Goal: Task Accomplishment & Management: Manage account settings

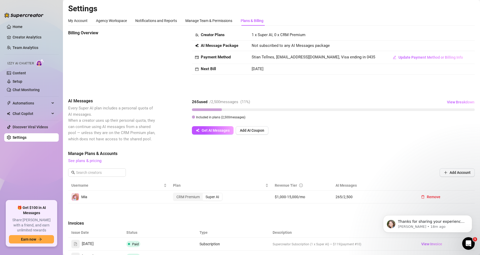
scroll to position [26, 0]
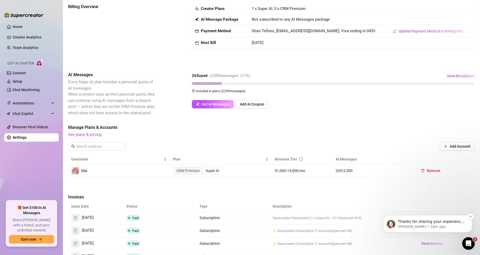
click at [457, 226] on p "Ella • 18m ago" at bounding box center [432, 227] width 68 height 5
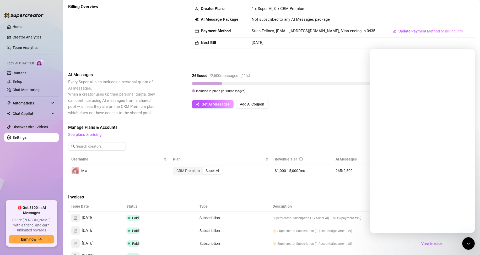
scroll to position [0, 0]
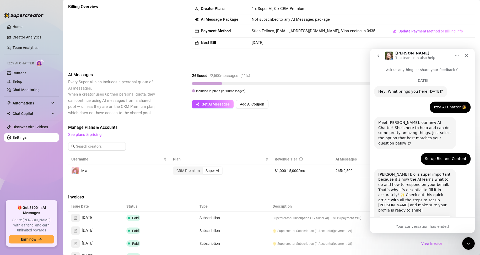
click at [414, 226] on div "Your conversation has ended" at bounding box center [422, 227] width 105 height 6
click at [23, 74] on link "Content" at bounding box center [19, 73] width 13 height 4
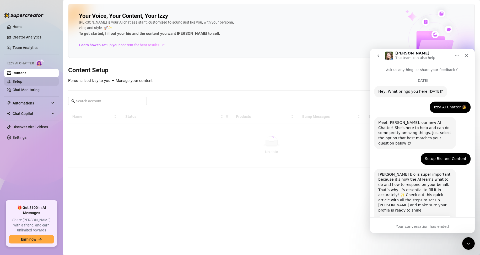
click at [22, 80] on link "Setup" at bounding box center [18, 81] width 10 height 4
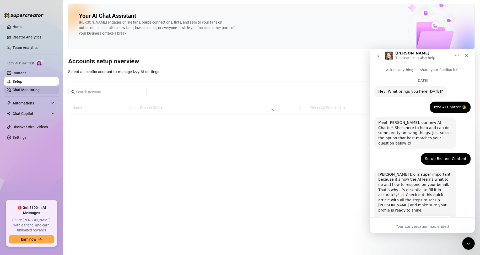
click at [23, 89] on link "Chat Monitoring" at bounding box center [26, 90] width 27 height 4
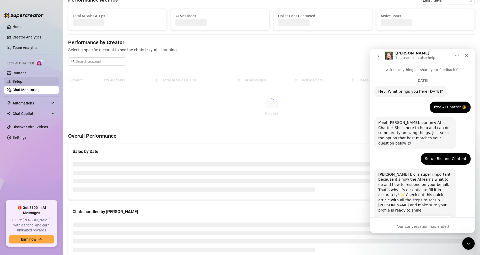
click at [22, 80] on link "Setup" at bounding box center [18, 81] width 10 height 4
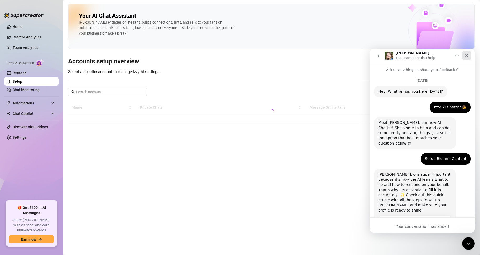
click at [467, 55] on icon "Close" at bounding box center [467, 55] width 3 height 3
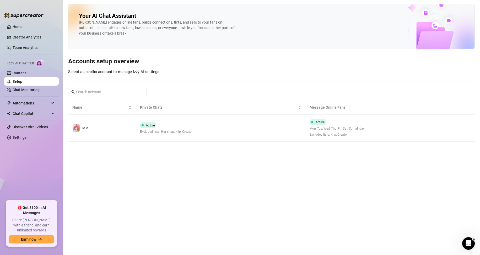
click at [188, 200] on main "Your AI Chat Assistant Izzy engages online fans, builds connections, flirts, an…" at bounding box center [271, 127] width 417 height 255
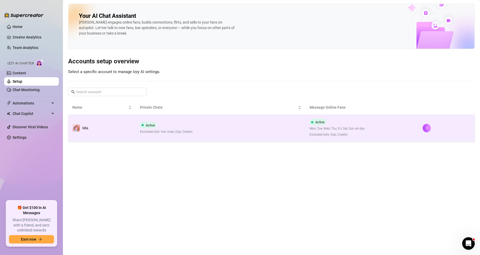
click at [403, 132] on td "Active Mon, Tue, Wed, Thu, Fri, Sat, Sun all day Excluded lists: Kjip, Creator" at bounding box center [362, 128] width 113 height 27
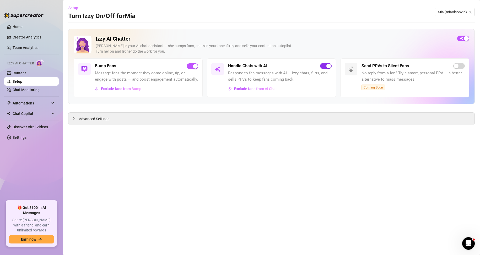
click at [324, 66] on span "button" at bounding box center [326, 66] width 12 height 6
click at [29, 89] on link "Chat Monitoring" at bounding box center [26, 90] width 27 height 4
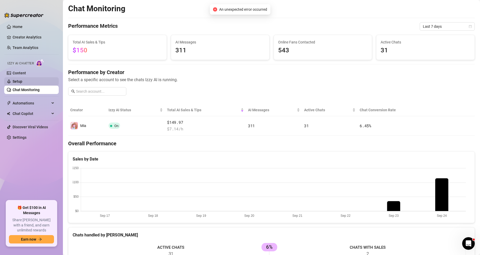
click at [22, 80] on link "Setup" at bounding box center [18, 81] width 10 height 4
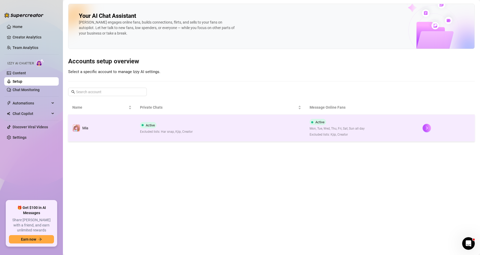
click at [276, 135] on td "Active Excluded lists: Har snap, Kjip, Creator" at bounding box center [220, 128] width 169 height 27
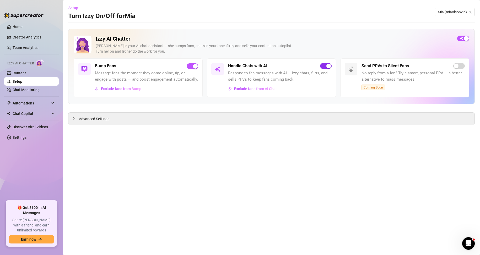
click at [325, 66] on span "button" at bounding box center [326, 66] width 12 height 6
click at [25, 89] on link "Chat Monitoring" at bounding box center [26, 90] width 27 height 4
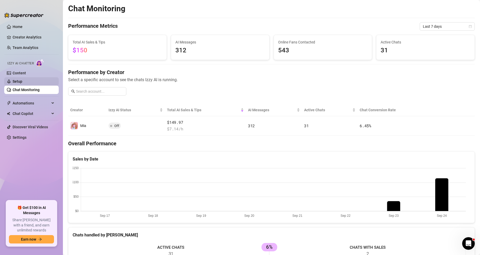
click at [22, 81] on link "Setup" at bounding box center [18, 81] width 10 height 4
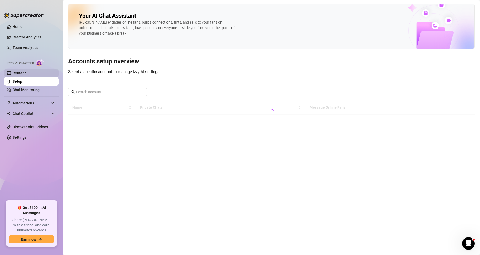
click at [24, 74] on link "Content" at bounding box center [19, 73] width 13 height 4
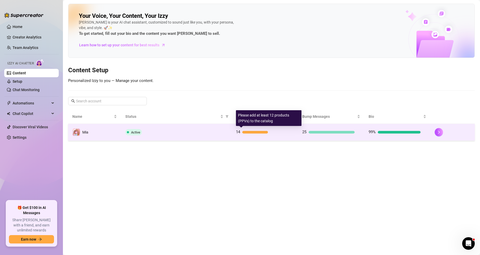
click at [249, 132] on div at bounding box center [255, 132] width 26 height 3
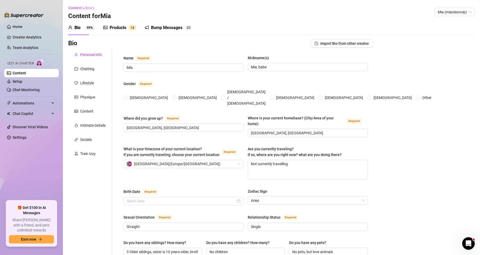
radio input "true"
type input "[DATE]"
click at [120, 28] on div "Products" at bounding box center [118, 28] width 17 height 6
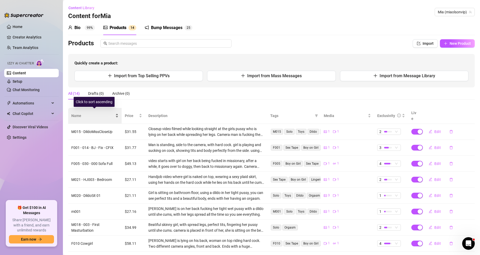
click at [118, 113] on div "Name" at bounding box center [94, 116] width 47 height 6
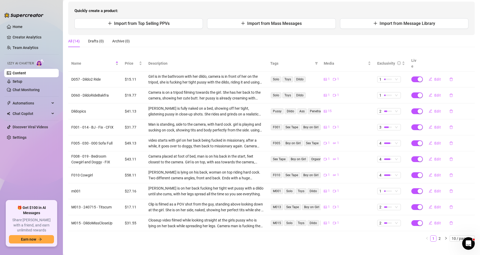
scroll to position [53, 0]
click at [429, 74] on button "Edit" at bounding box center [435, 78] width 21 height 8
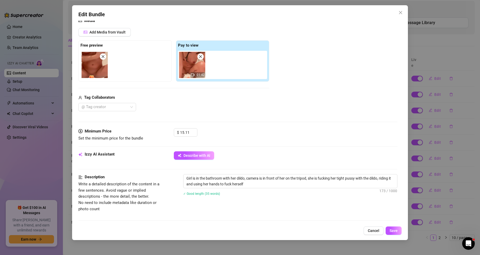
scroll to position [79, 0]
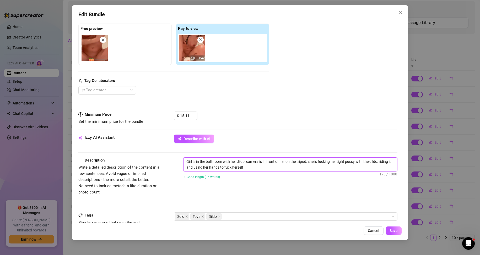
click at [255, 167] on textarea "Girl is in the bathroom with her dildo, camera is in front of her on the tripod…" at bounding box center [291, 165] width 214 height 14
type textarea "Girl is in the bathroom with her dildo, camera is in front of her on the tripod…"
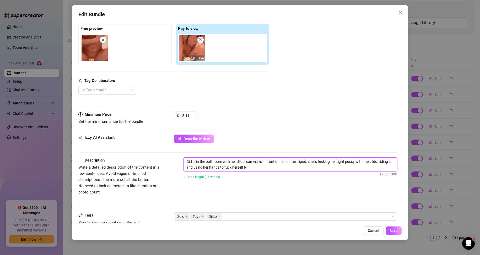
type textarea "Girl is in the bathroom with her dildo, camera is in front of her on the tripod…"
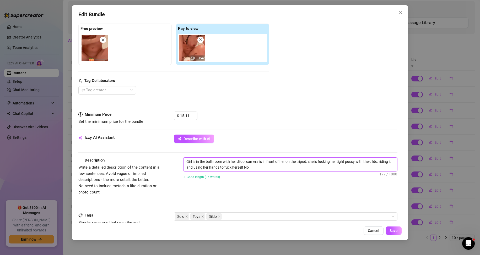
type textarea "Girl is in the bathroom with her dildo, camera is in front of her on the tripod…"
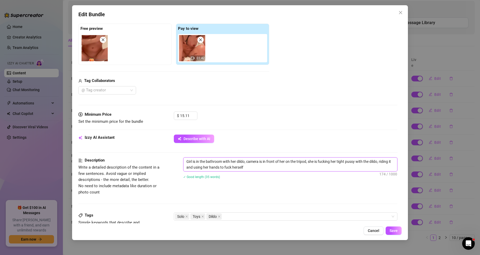
type textarea "Girl is in the bathroom with her dildo, camera is in front of her on the tripod…"
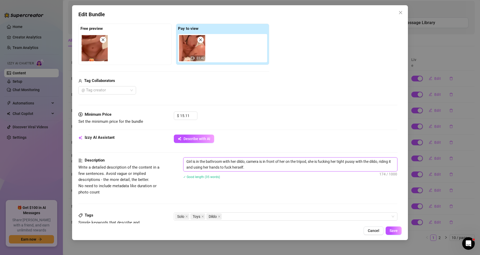
type textarea "Girl is in the bathroom with her dildo, camera is in front of her on the tripod…"
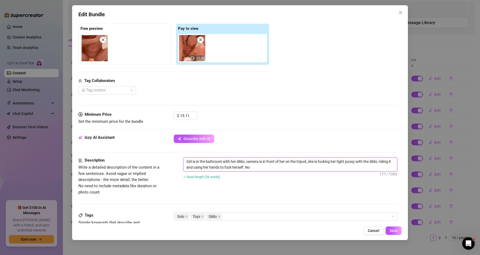
type textarea "Girl is in the bathroom with her dildo, camera is in front of her on the tripod…"
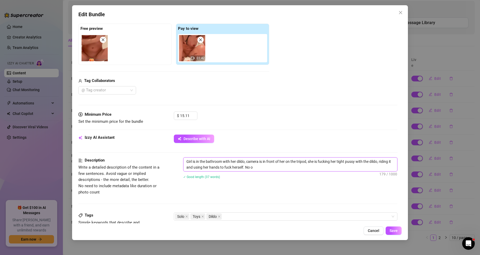
type textarea "Girl is in the bathroom with her dildo, camera is in front of her on the tripod…"
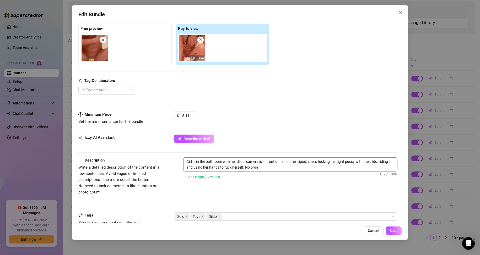
type textarea "Girl is in the bathroom with her dildo, camera is in front of her on the tripod…"
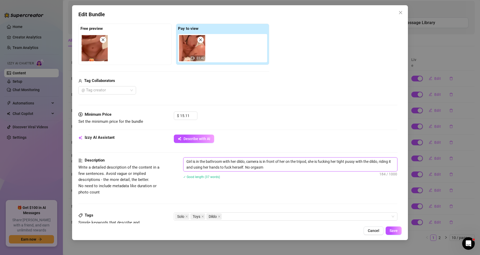
type textarea "Girl is in the bathroom with her dildo, camera is in front of her on the tripod…"
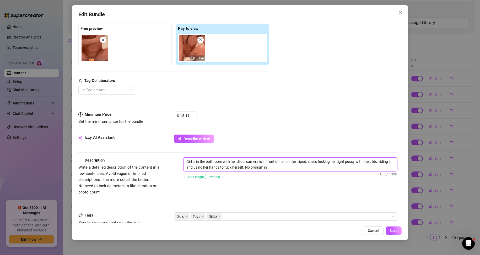
type textarea "Girl is in the bathroom with her dildo, camera is in front of her on the tripod…"
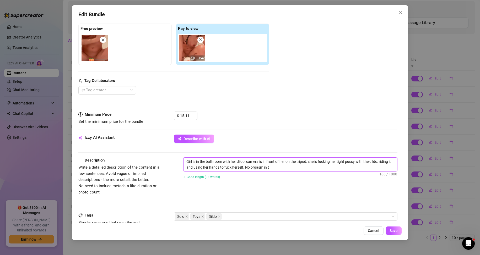
type textarea "Girl is in the bathroom with her dildo, camera is in front of her on the tripod…"
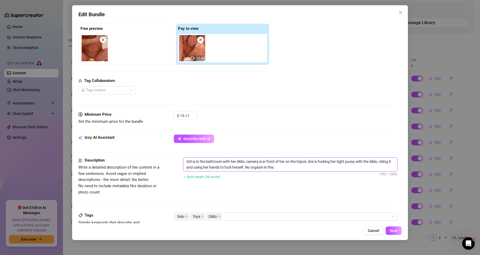
type textarea "Girl is in the bathroom with her dildo, camera is in front of her on the tripod…"
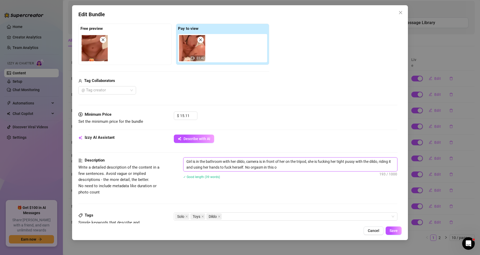
type textarea "Girl is in the bathroom with her dildo, camera is in front of her on the tripod…"
click at [191, 54] on img at bounding box center [192, 48] width 26 height 26
type textarea "Girl is in the bathroom with her dildo, camera is in front of her on the tripod…"
click at [286, 166] on textarea "Girl is in the bathroom with her dildo, camera is in front of her on the tripod…" at bounding box center [291, 165] width 214 height 14
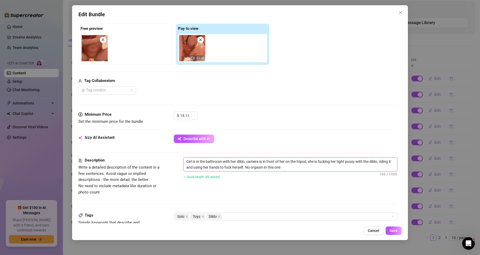
type textarea "Girl is in the bathroom with her dildo, camera is in front of her on the tripod…"
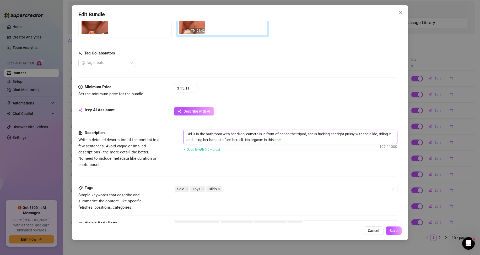
scroll to position [105, 0]
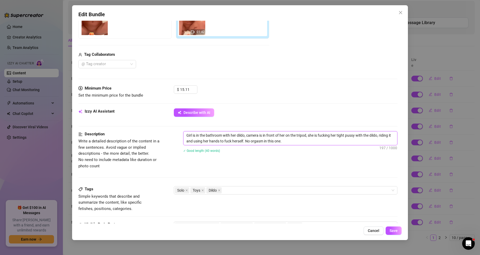
type textarea "Girl is in the bathroom with her dildo, camera is in front of her on the tripod…"
click at [396, 231] on span "Save" at bounding box center [394, 231] width 8 height 4
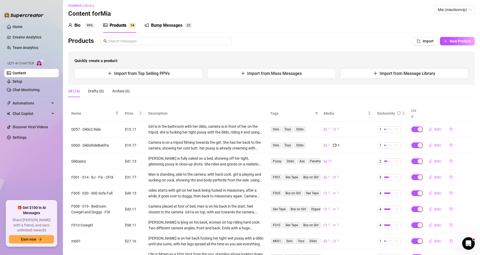
scroll to position [0, 0]
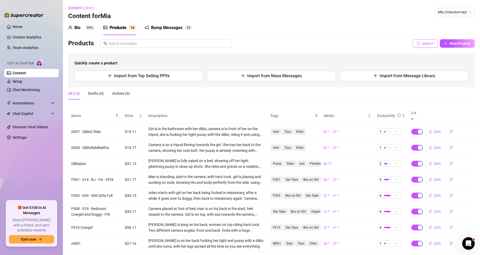
click at [423, 44] on span "Import" at bounding box center [428, 43] width 11 height 4
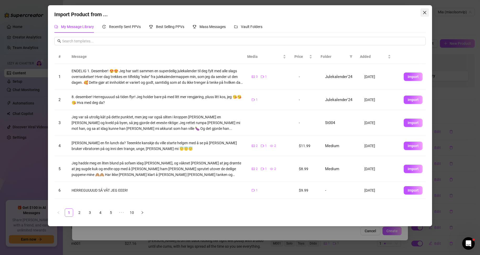
click at [425, 12] on icon "close" at bounding box center [425, 12] width 4 height 4
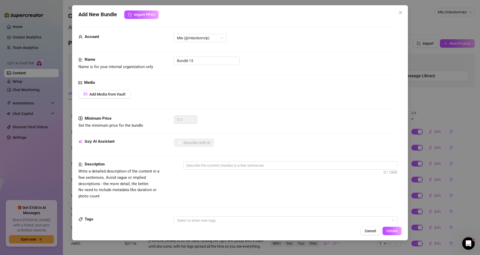
click at [448, 43] on div "Add New Bundle Import PPVs Account [PERSON_NAME] (@miaolsonvip) Name Name is fo…" at bounding box center [240, 127] width 480 height 255
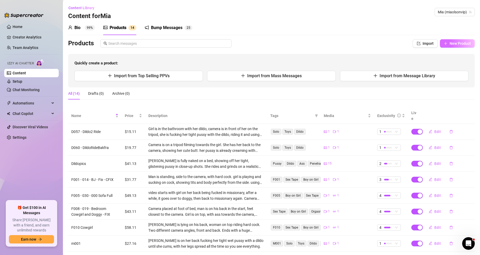
click at [456, 46] on button "New Product" at bounding box center [457, 43] width 35 height 8
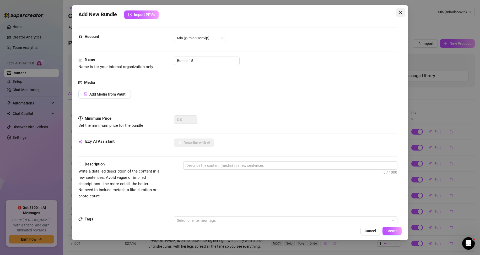
click at [399, 12] on icon "close" at bounding box center [401, 12] width 4 height 4
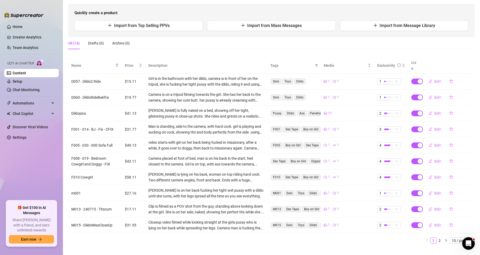
scroll to position [52, 0]
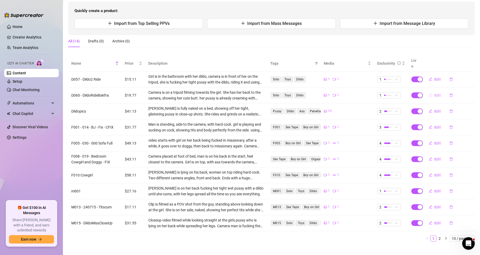
click at [435, 91] on button "Edit" at bounding box center [435, 95] width 21 height 8
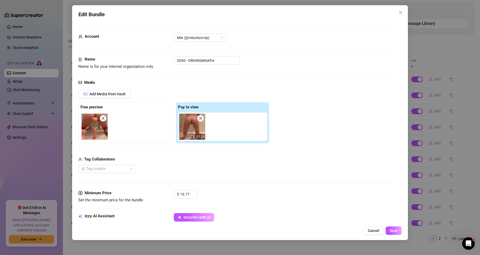
click at [290, 185] on div "Media Add Media from Vault Free preview Pay to view 01:26 Tag Collaborators @ T…" at bounding box center [238, 135] width 320 height 111
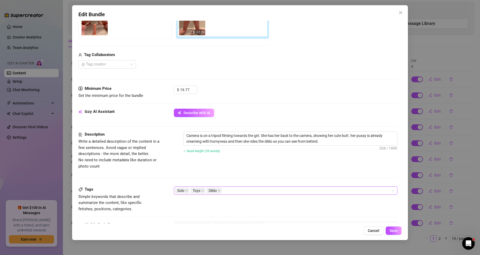
scroll to position [105, 0]
click at [331, 140] on textarea "Camera is on a tripod filming towards the girl. She has her back to the camera,…" at bounding box center [291, 139] width 214 height 14
type textarea "Camera is on a tripod filming towards the girl. She has her back to the camera,…"
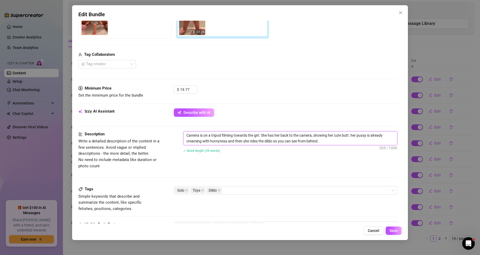
type textarea "Camera is on a tripod filming towards the girl. She has her back to the camera,…"
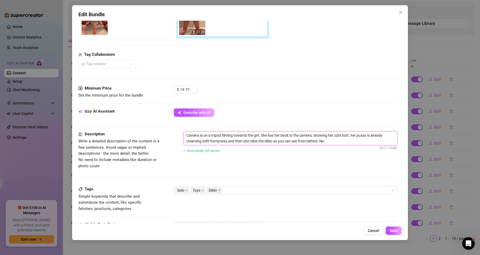
type textarea "Camera is on a tripod filming towards the girl. She has her back to the camera,…"
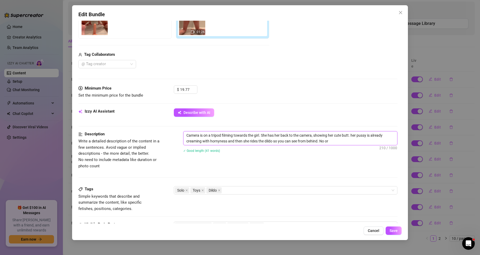
type textarea "Camera is on a tripod filming towards the girl. She has her back to the camera,…"
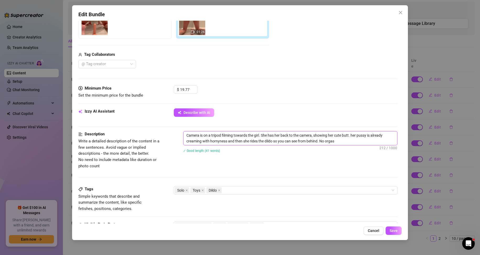
type textarea "Camera is on a tripod filming towards the girl. She has her back to the camera,…"
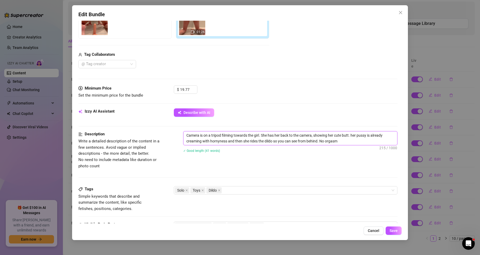
type textarea "Camera is on a tripod filming towards the girl. She has her back to the camera,…"
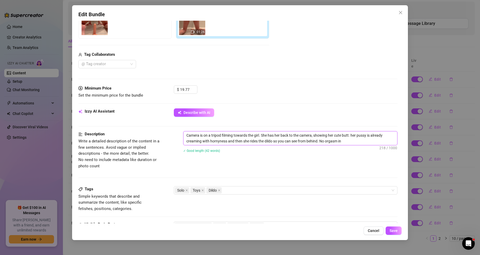
type textarea "Camera is on a tripod filming towards the girl. She has her back to the camera,…"
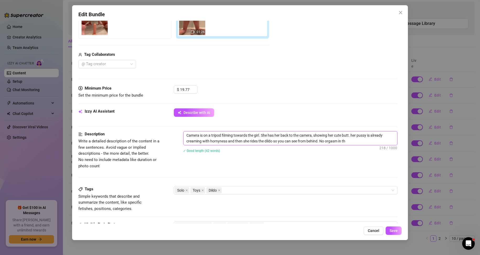
type textarea "Camera is on a tripod filming towards the girl. She has her back to the camera,…"
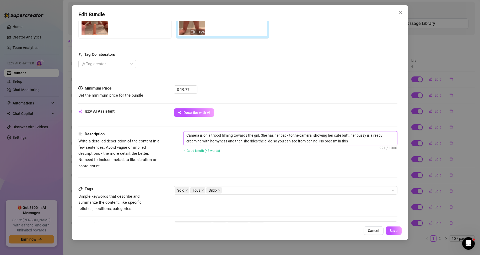
type textarea "Camera is on a tripod filming towards the girl. She has her back to the camera,…"
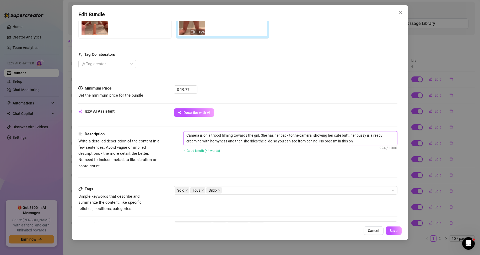
type textarea "Camera is on a tripod filming towards the girl. She has her back to the camera,…"
click at [321, 140] on textarea "Camera is on a tripod filming towards the girl. She has her back to the camera,…" at bounding box center [291, 139] width 214 height 14
type textarea "Camera is on a tripod filming towards the girl. She has her back to the camera,…"
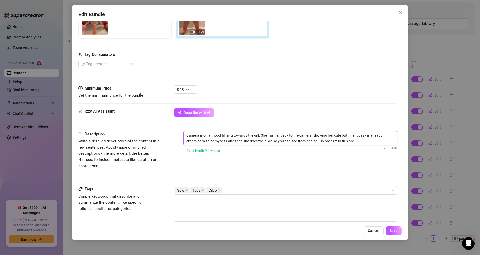
type textarea "Camera is on a tripod filming towards the girl. She has her back to the camera,…"
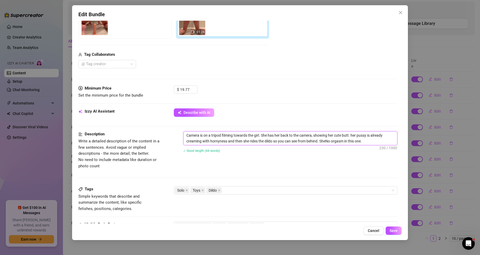
type textarea "Camera is on a tripod filming towards the girl. She has her back to the camera,…"
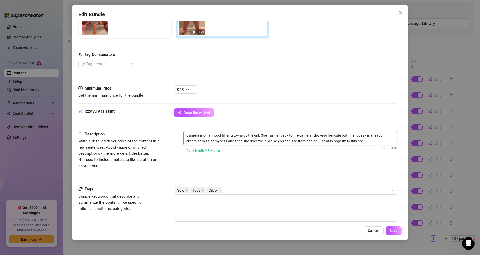
type textarea "Camera is on a tripod filming towards the girl. She has her back to the camera,…"
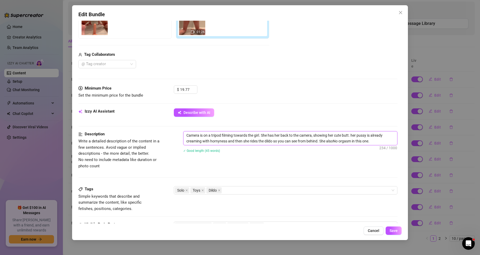
type textarea "Camera is on a tripod filming towards the girl. She has her back to the camera,…"
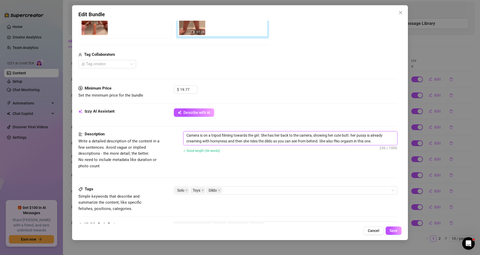
type textarea "Camera is on a tripod filming towards the girl. She has her back to the camera,…"
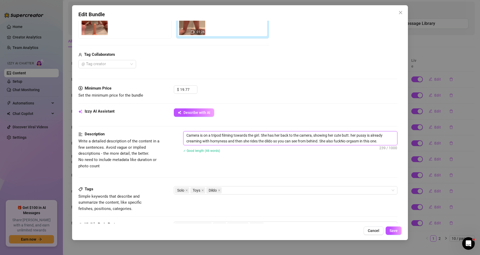
type textarea "Camera is on a tripod filming towards the girl. She has her back to the camera,…"
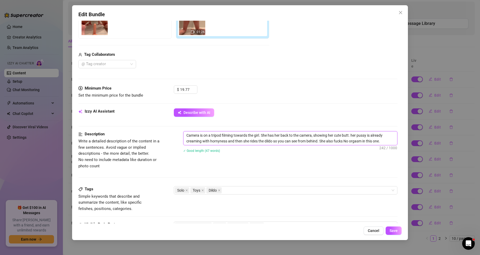
type textarea "Camera is on a tripod filming towards the girl. She has her back to the camera,…"
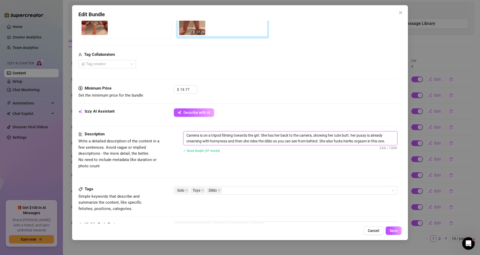
type textarea "Camera is on a tripod filming towards the girl. She has her back to the camera,…"
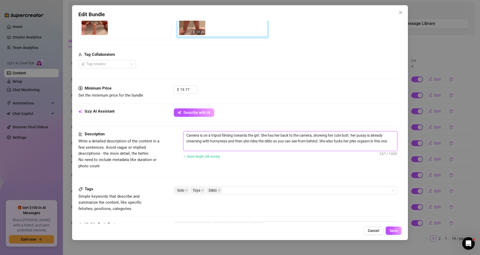
type textarea "Camera is on a tripod filming towards the girl. She has her back to the camera,…"
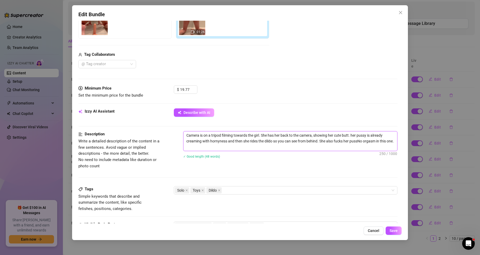
type textarea "Camera is on a tripod filming towards the girl. She has her back to the camera,…"
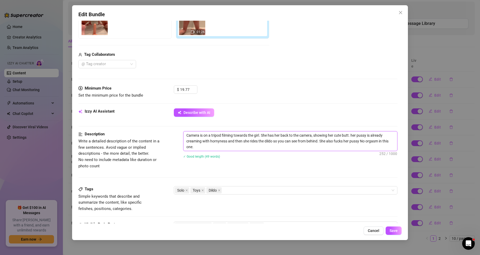
type textarea "Camera is on a tripod filming towards the girl. She has her back to the camera,…"
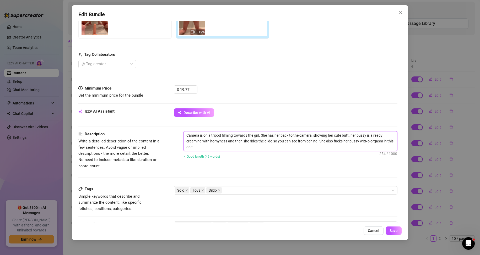
type textarea "Camera is on a tripod filming towards the girl. She has her back to the camera,…"
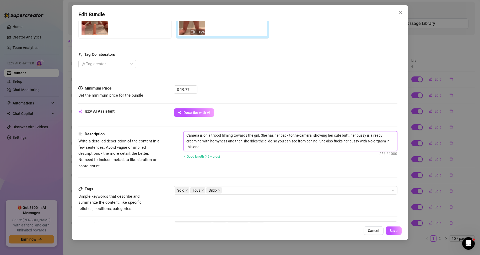
type textarea "Camera is on a tripod filming towards the girl. She has her back to the camera,…"
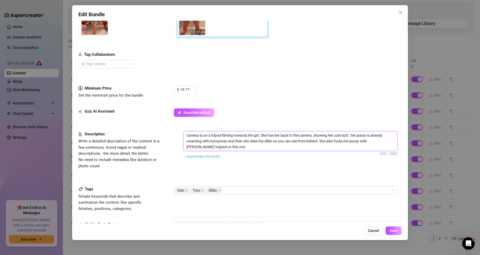
type textarea "Camera is on a tripod filming towards the girl. She has her back to the camera,…"
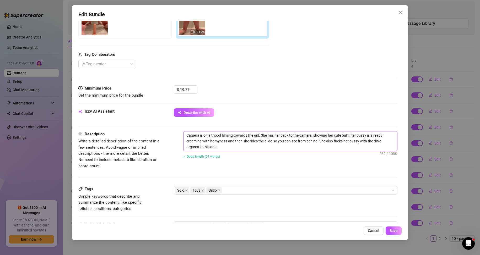
type textarea "Camera is on a tripod filming towards the girl. She has her back to the camera,…"
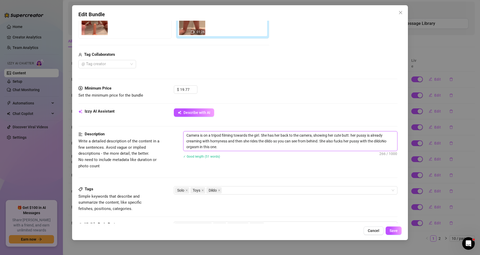
type textarea "Camera is on a tripod filming towards the girl. She has her back to the camera,…"
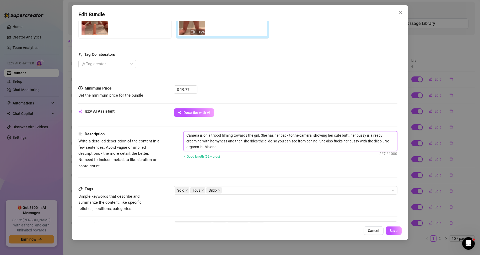
type textarea "Camera is on a tripod filming towards the girl. She has her back to the camera,…"
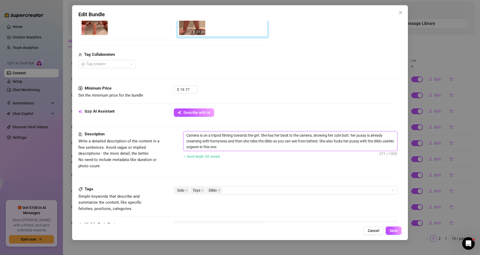
type textarea "Camera is on a tripod filming towards the girl. She has her back to the camera,…"
click at [394, 228] on button "Save" at bounding box center [394, 231] width 16 height 8
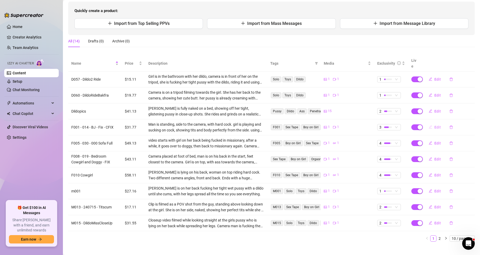
click at [435, 125] on span "Edit" at bounding box center [438, 127] width 7 height 4
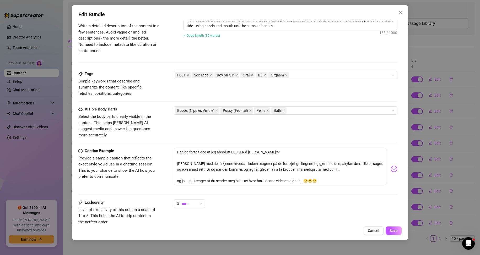
scroll to position [255, 0]
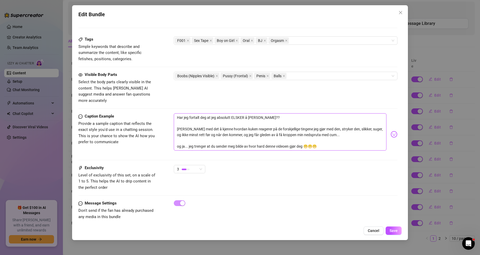
click at [324, 142] on textarea "Har jeg fortalt deg at jeg absolutt ELSKER å [PERSON_NAME]?? [PERSON_NAME] med …" at bounding box center [280, 132] width 213 height 37
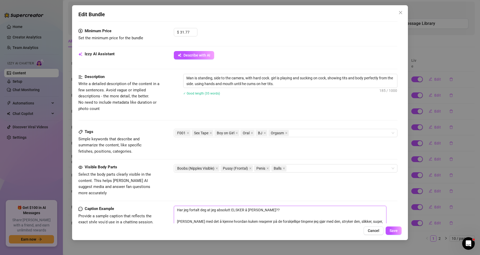
scroll to position [150, 0]
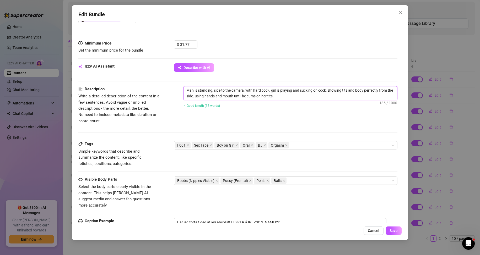
click at [295, 98] on textarea "Man is standing, side to the camera, with hard cock. girl is playing and suckin…" at bounding box center [291, 94] width 214 height 14
click at [299, 97] on textarea "Man is standing, side to the camera, with hard cock. girl is playing and suckin…" at bounding box center [291, 94] width 214 height 14
click at [307, 96] on textarea "Man is standing, side to the camera, with hard cock. girl is playing and suckin…" at bounding box center [291, 94] width 214 height 14
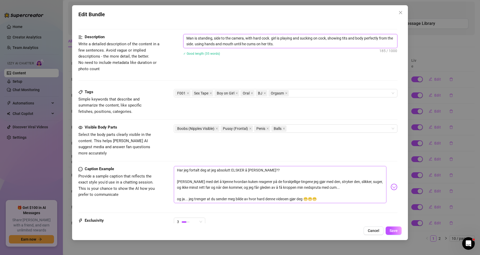
scroll to position [203, 0]
click at [392, 228] on button "Save" at bounding box center [394, 231] width 16 height 8
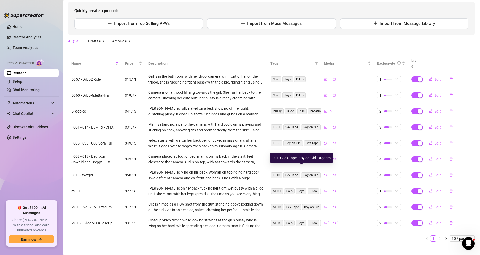
scroll to position [53, 0]
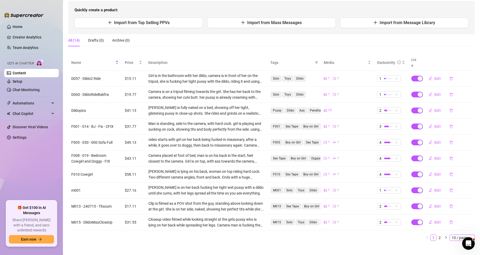
click at [456, 235] on span "10 / page" at bounding box center [462, 238] width 21 height 6
click at [454, 209] on div "20 / page" at bounding box center [463, 212] width 18 height 6
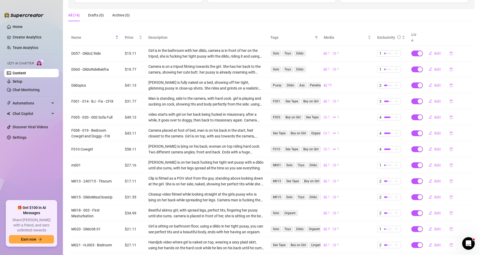
scroll to position [76, 0]
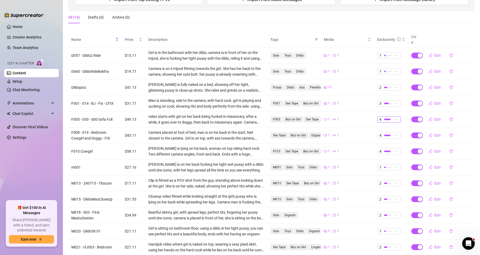
click at [393, 117] on span "4" at bounding box center [389, 120] width 19 height 6
click at [389, 157] on span "5 - Most Exclusive 🔥" at bounding box center [395, 157] width 34 height 6
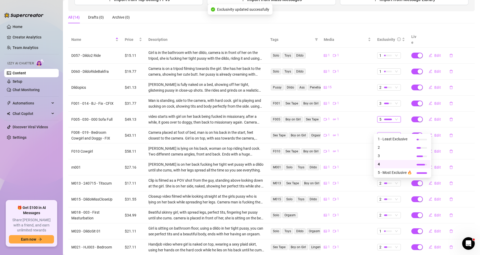
click at [393, 133] on span "4" at bounding box center [389, 136] width 19 height 6
click at [392, 172] on span "5 - Most Exclusive 🔥" at bounding box center [395, 173] width 34 height 6
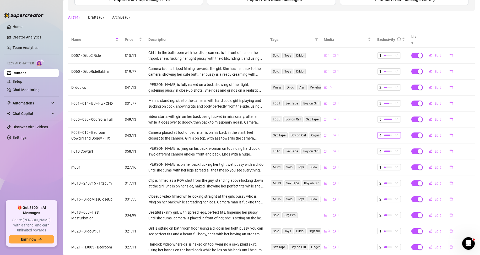
click at [393, 133] on span "4" at bounding box center [389, 136] width 19 height 6
click at [396, 173] on span "5 - Most Exclusive 🔥" at bounding box center [395, 173] width 34 height 6
click at [395, 149] on span "4" at bounding box center [389, 152] width 19 height 6
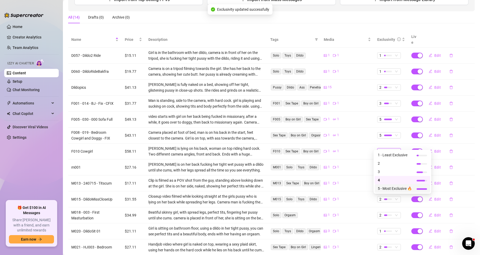
click at [390, 188] on span "5 - Most Exclusive 🔥" at bounding box center [395, 189] width 34 height 6
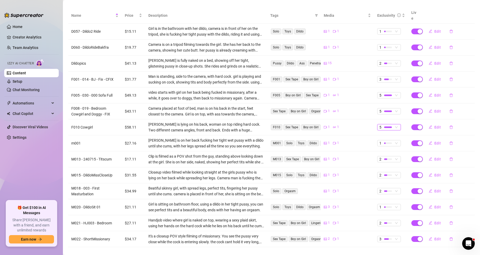
scroll to position [103, 0]
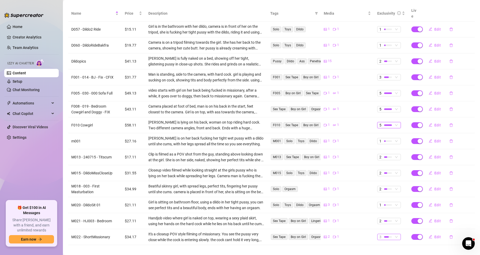
click at [394, 235] on span "3" at bounding box center [389, 238] width 19 height 6
click at [321, 245] on main "Content Library Content for [PERSON_NAME] (miaolsonvip) Bio 99% Products 1 4 Bu…" at bounding box center [271, 79] width 417 height 364
click at [393, 155] on span "2" at bounding box center [389, 158] width 19 height 6
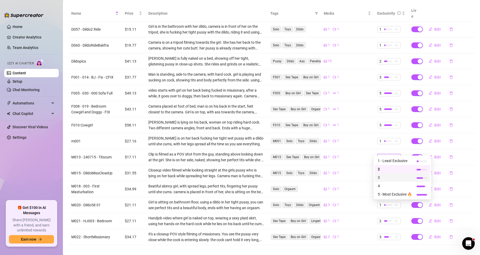
click at [382, 177] on span "3" at bounding box center [395, 178] width 34 height 6
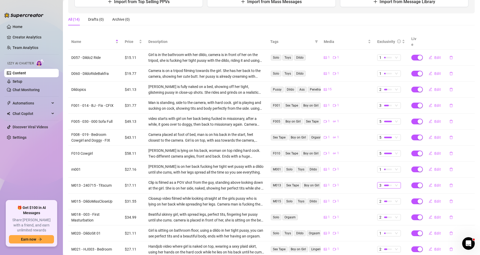
scroll to position [76, 0]
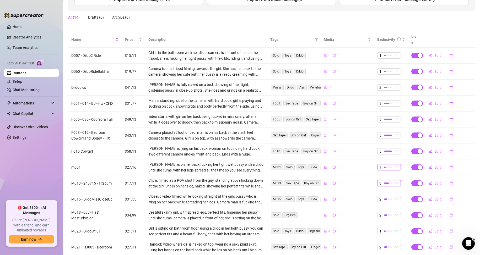
click at [385, 167] on div at bounding box center [388, 168] width 8 height 2
click at [382, 188] on span "3" at bounding box center [395, 188] width 34 height 6
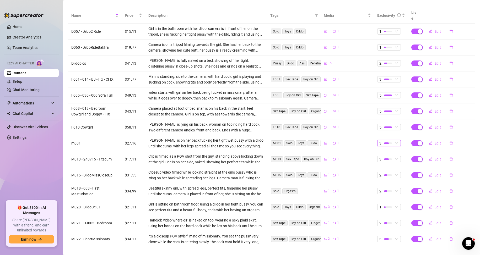
scroll to position [103, 0]
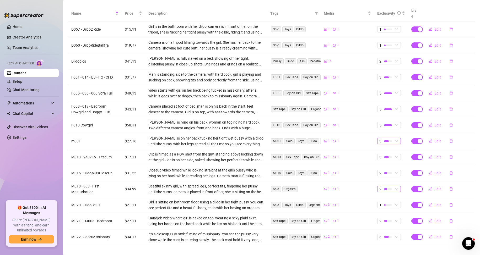
click at [392, 187] on span "2" at bounding box center [389, 190] width 19 height 6
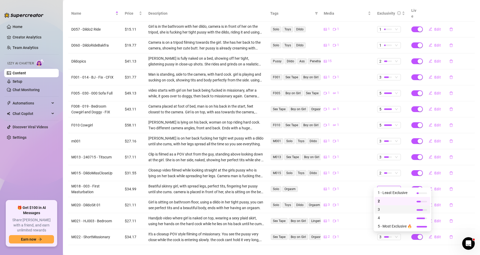
click at [387, 208] on span "3" at bounding box center [395, 210] width 34 height 6
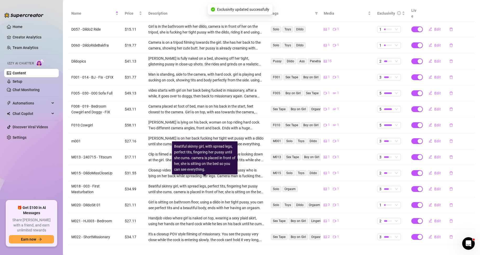
click at [206, 184] on div "Beatiful skinny girl, with spread legs, perfect tits, fingering her pussy until…" at bounding box center [206, 190] width 116 height 12
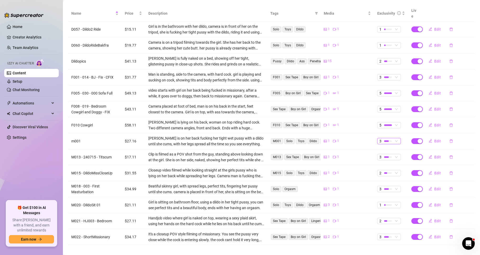
click at [387, 139] on div at bounding box center [388, 141] width 8 height 5
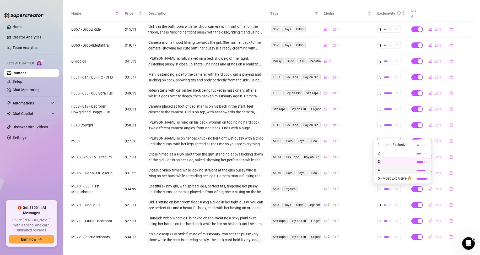
click at [384, 169] on span "4" at bounding box center [395, 170] width 34 height 6
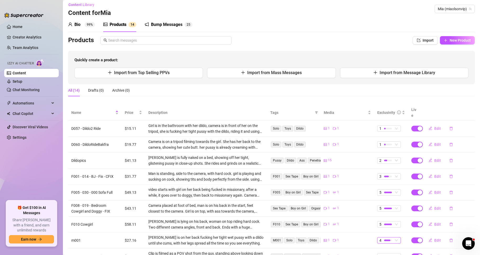
scroll to position [0, 0]
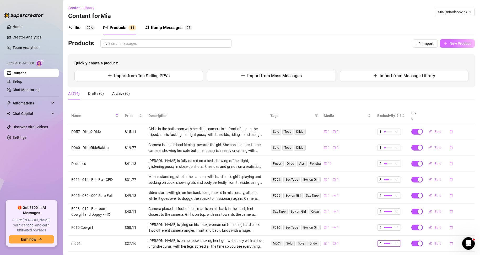
click at [450, 44] on span "New Product" at bounding box center [460, 43] width 21 height 4
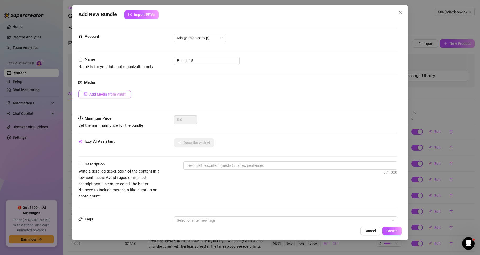
click at [107, 98] on button "Add Media from Vault" at bounding box center [104, 94] width 52 height 8
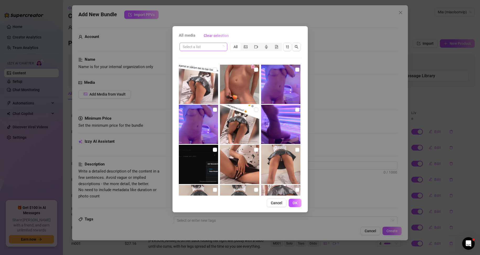
click at [219, 47] on input "search" at bounding box center [201, 47] width 37 height 8
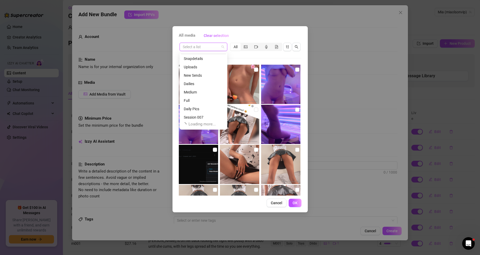
scroll to position [17, 0]
click at [195, 90] on div "Medium" at bounding box center [203, 91] width 39 height 6
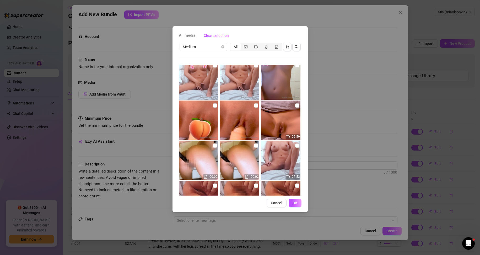
scroll to position [0, 0]
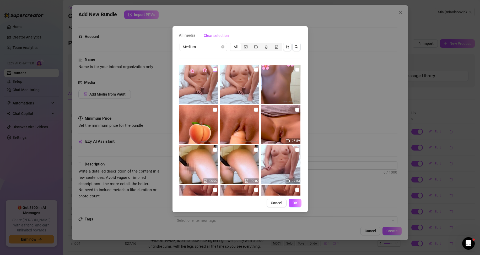
click at [215, 70] on input "checkbox" at bounding box center [215, 70] width 4 height 4
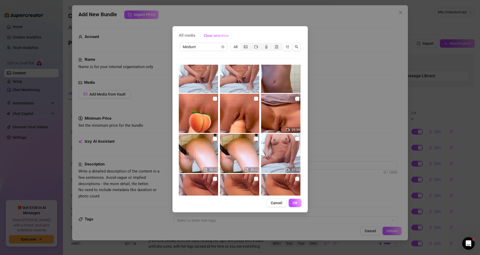
scroll to position [10, 0]
click at [295, 140] on input "checkbox" at bounding box center [297, 139] width 4 height 4
click at [295, 202] on span "OK" at bounding box center [295, 203] width 5 height 4
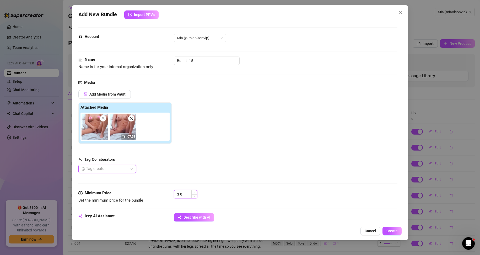
click at [183, 193] on input "0" at bounding box center [188, 195] width 17 height 8
drag, startPoint x: 184, startPoint y: 193, endPoint x: 171, endPoint y: 195, distance: 13.5
click at [171, 195] on div "Minimum Price Set the minimum price for the bundle $ 0" at bounding box center [238, 196] width 320 height 13
click at [188, 196] on input "0" at bounding box center [188, 195] width 17 height 8
drag, startPoint x: 185, startPoint y: 194, endPoint x: 174, endPoint y: 194, distance: 10.5
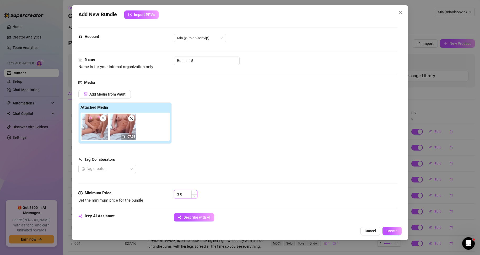
click at [174, 194] on div "$ 0" at bounding box center [186, 194] width 24 height 8
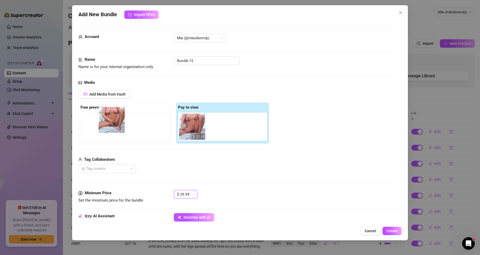
drag, startPoint x: 194, startPoint y: 133, endPoint x: 111, endPoint y: 126, distance: 82.9
click at [111, 126] on div "Free preview Pay to view 07:53" at bounding box center [173, 123] width 191 height 41
click at [187, 162] on div "Tag Collaborators" at bounding box center [173, 160] width 191 height 6
drag, startPoint x: 202, startPoint y: 60, endPoint x: 160, endPoint y: 60, distance: 42.0
click at [160, 60] on div "Name Name is for your internal organization only Bundle 15" at bounding box center [238, 63] width 320 height 13
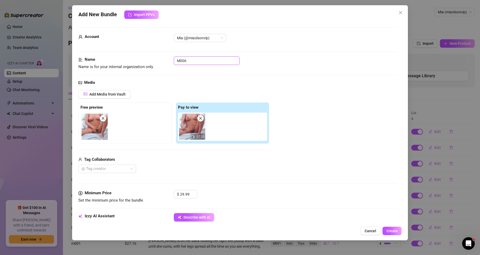
drag, startPoint x: 200, startPoint y: 60, endPoint x: 112, endPoint y: 70, distance: 89.3
click at [114, 70] on div "Name Name is for your internal organization only M006" at bounding box center [238, 63] width 320 height 13
paste input "- 011 - Masturbation 2 - CFIX"
click at [311, 134] on div "Add Media from Vault Free preview Pay to view 07:53 Tag Collaborators @ Tag cre…" at bounding box center [238, 131] width 320 height 83
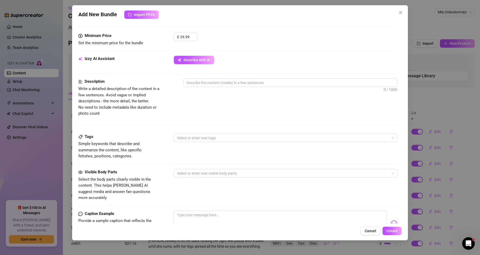
scroll to position [157, 0]
click at [212, 84] on textarea at bounding box center [291, 83] width 214 height 8
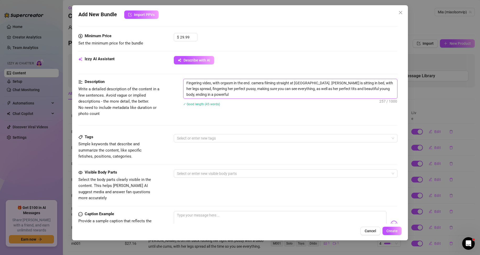
scroll to position [0, 0]
click at [210, 139] on div at bounding box center [283, 138] width 216 height 7
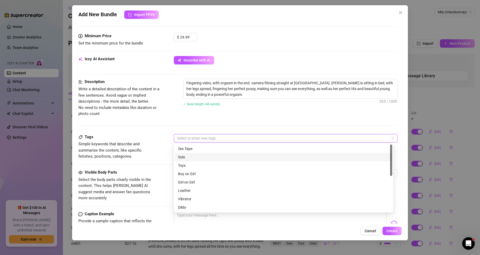
click at [189, 158] on div "Solo" at bounding box center [283, 158] width 211 height 6
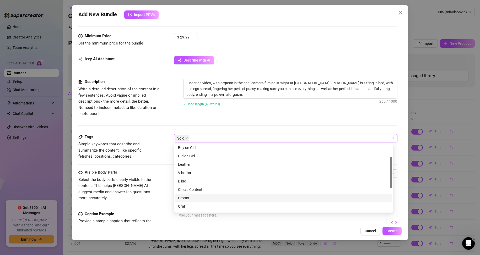
scroll to position [52, 0]
click at [193, 195] on div "Orgasm" at bounding box center [283, 197] width 211 height 6
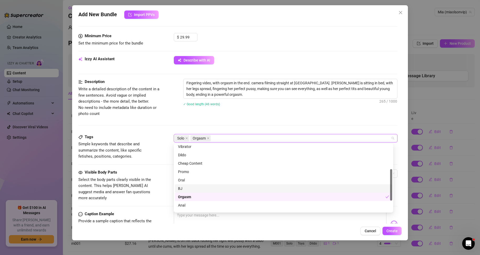
click at [163, 168] on div "Tags Simple keywords that describe and summarize the content, like specific fet…" at bounding box center [238, 151] width 320 height 35
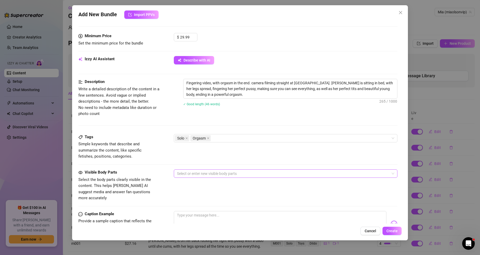
click at [200, 174] on div at bounding box center [283, 173] width 216 height 7
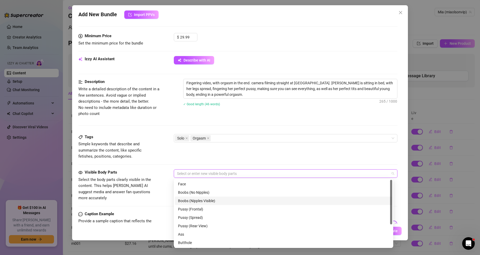
click at [203, 201] on div "Boobs (Nipples Visible)" at bounding box center [283, 201] width 211 height 6
click at [199, 210] on div "Pussy (Frontal)" at bounding box center [283, 210] width 211 height 6
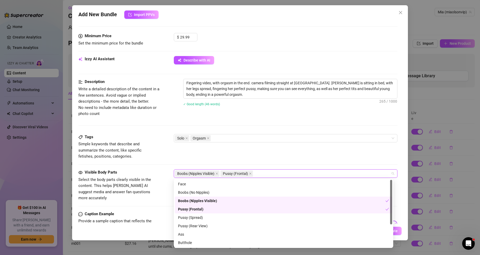
click at [198, 217] on div "Pussy (Spread)" at bounding box center [283, 218] width 211 height 6
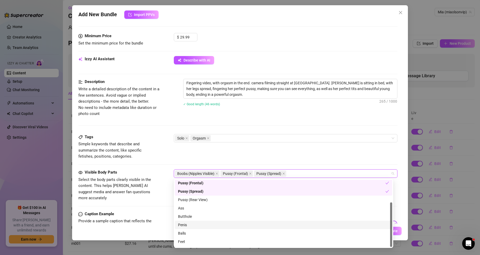
scroll to position [34, 0]
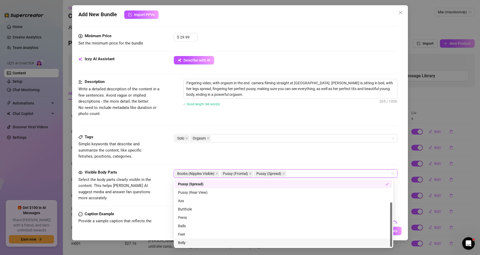
click at [188, 243] on div "Belly" at bounding box center [283, 243] width 211 height 6
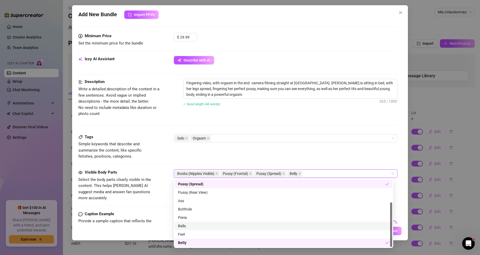
click at [151, 171] on div "Visible Body Parts" at bounding box center [117, 173] width 79 height 6
click at [308, 176] on div "Boobs (Nipples Visible) Pussy (Frontal) Pussy (Spread) Belly" at bounding box center [283, 173] width 216 height 7
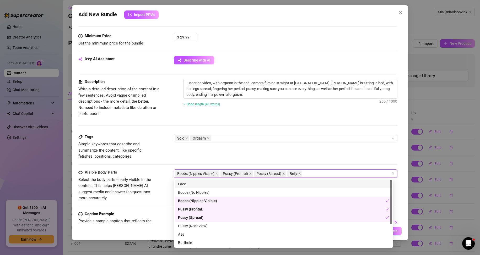
click at [159, 146] on div "Tags Simple keywords that describe and summarize the content, like specific fet…" at bounding box center [238, 147] width 320 height 26
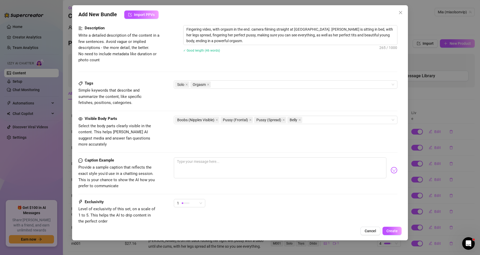
scroll to position [236, 0]
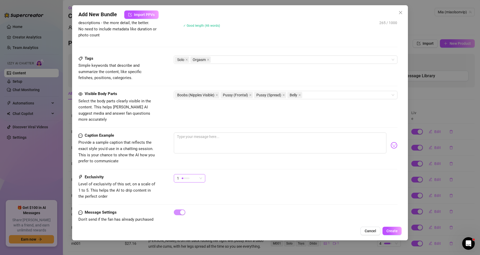
click at [202, 175] on span "1" at bounding box center [189, 179] width 25 height 8
click at [184, 199] on span "3" at bounding box center [195, 200] width 34 height 6
click at [253, 176] on div "3" at bounding box center [286, 180] width 224 height 13
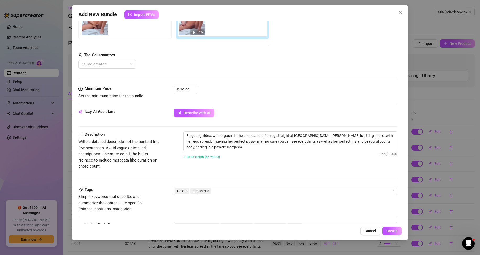
scroll to position [105, 0]
click at [222, 140] on textarea "Fingering video, with orgasm in the end. camera filming straight at [GEOGRAPHIC…" at bounding box center [291, 141] width 214 height 19
click at [270, 173] on div "Description Write a detailed description of the content in a few sentences. Avo…" at bounding box center [238, 158] width 320 height 55
click at [393, 230] on span "Create" at bounding box center [392, 231] width 11 height 4
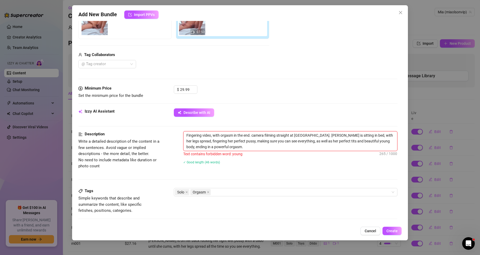
click at [343, 142] on textarea "Fingering video, with orgasm in the end. camera filming straight at [GEOGRAPHIC…" at bounding box center [291, 141] width 214 height 19
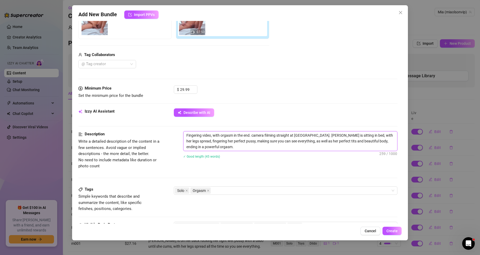
click at [304, 140] on textarea "Fingering video, with orgasm in the end. camera filming straight at [GEOGRAPHIC…" at bounding box center [291, 141] width 214 height 19
click at [300, 147] on textarea "Fingering video, with orgasm in the end. camera filming straight at [GEOGRAPHIC…" at bounding box center [291, 141] width 214 height 19
click at [392, 232] on span "Create" at bounding box center [392, 231] width 11 height 4
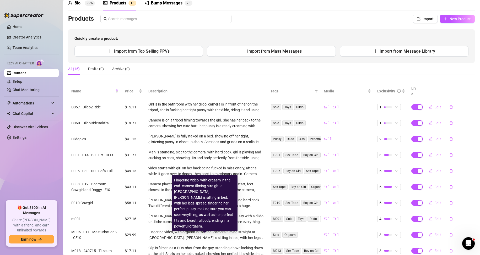
scroll to position [14, 0]
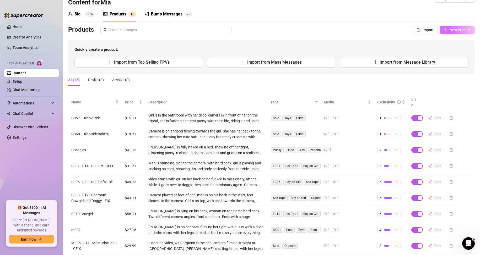
click at [450, 31] on span "New Product" at bounding box center [460, 30] width 21 height 4
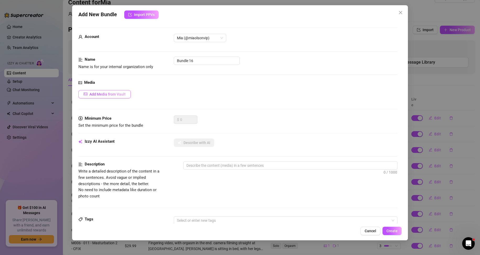
click at [116, 96] on span "Add Media from Vault" at bounding box center [107, 94] width 36 height 4
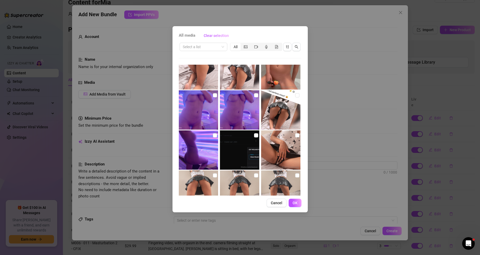
scroll to position [0, 0]
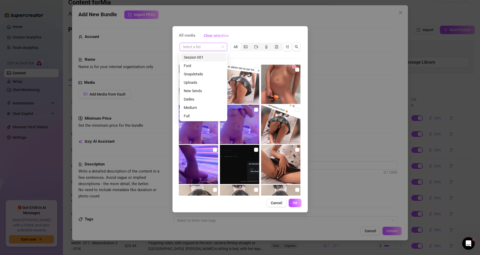
click at [224, 49] on span at bounding box center [203, 47] width 41 height 8
click at [194, 97] on div "Full" at bounding box center [203, 100] width 39 height 6
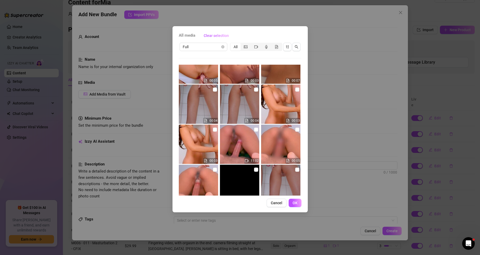
scroll to position [105, 0]
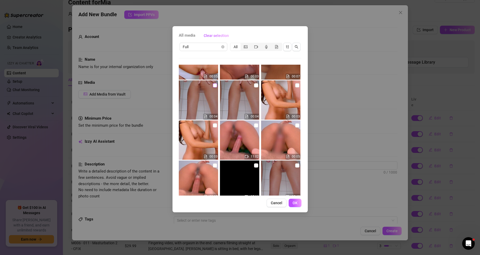
click at [216, 86] on input "checkbox" at bounding box center [215, 85] width 4 height 4
click at [295, 166] on input "checkbox" at bounding box center [297, 166] width 4 height 4
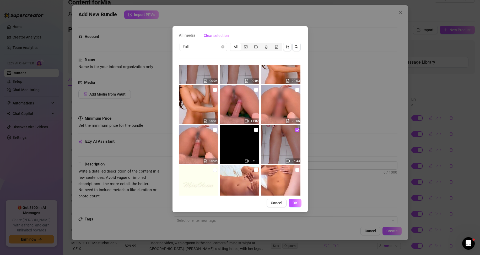
scroll to position [143, 0]
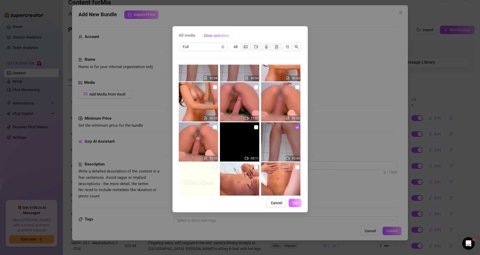
click at [296, 203] on span "OK" at bounding box center [295, 203] width 5 height 4
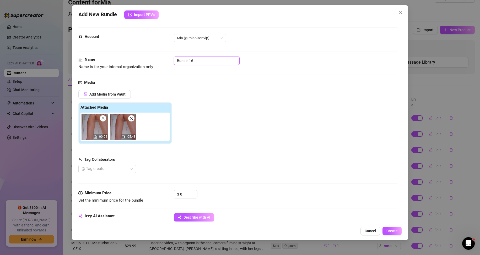
drag, startPoint x: 204, startPoint y: 60, endPoint x: 155, endPoint y: 55, distance: 49.6
click at [155, 55] on form "Account Mia (@miaolsonvip) Name Name is for your internal organization only Bun…" at bounding box center [238, 251] width 320 height 448
paste input "F002 - 015 - Bathroom Standup - CFIX"
drag, startPoint x: 185, startPoint y: 194, endPoint x: 174, endPoint y: 193, distance: 11.6
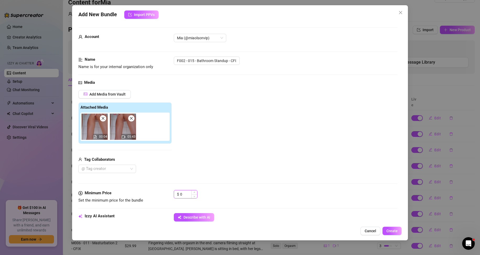
click at [174, 193] on div "$ 0" at bounding box center [186, 194] width 24 height 8
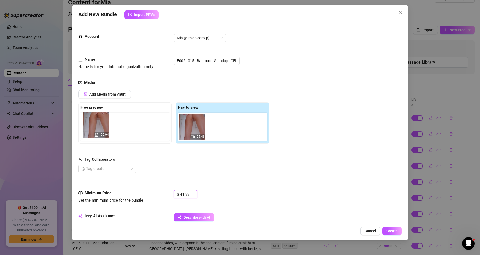
drag, startPoint x: 189, startPoint y: 131, endPoint x: 92, endPoint y: 129, distance: 97.9
click at [92, 129] on div "Free preview Pay to view 00:04 05:43" at bounding box center [173, 123] width 191 height 41
click at [223, 177] on div "Media Add Media from Vault Free preview 00:04 Pay to view 05:43 Tag Collaborato…" at bounding box center [238, 135] width 320 height 111
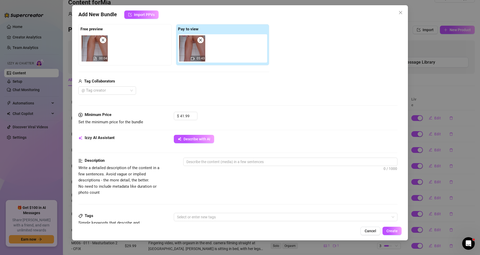
scroll to position [79, 0]
click at [96, 86] on div "Tag Collaborators @ Tag creator" at bounding box center [173, 86] width 191 height 17
click at [100, 90] on div at bounding box center [104, 90] width 50 height 7
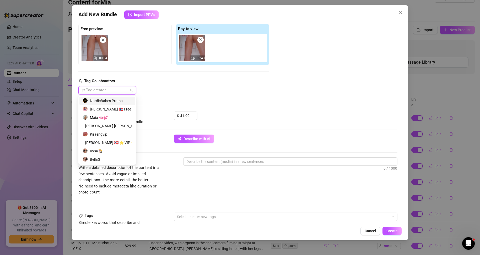
click at [100, 100] on div "NordicBabes Promo" at bounding box center [107, 101] width 49 height 6
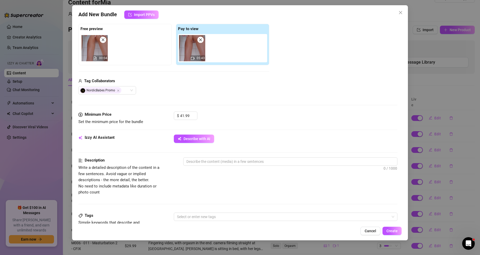
click at [209, 91] on div "NordicBabes Promo" at bounding box center [173, 90] width 191 height 8
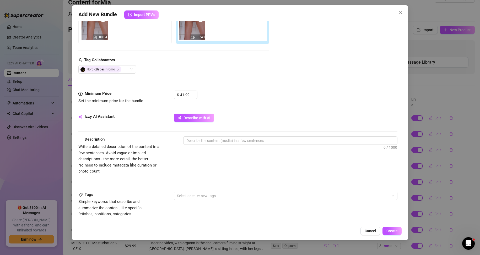
scroll to position [105, 0]
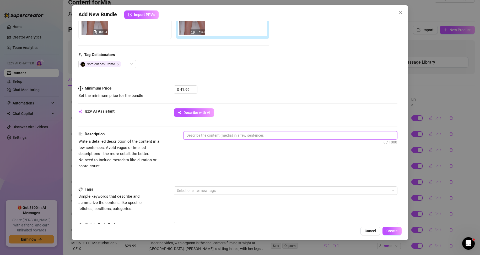
click at [243, 136] on textarea at bounding box center [291, 136] width 214 height 8
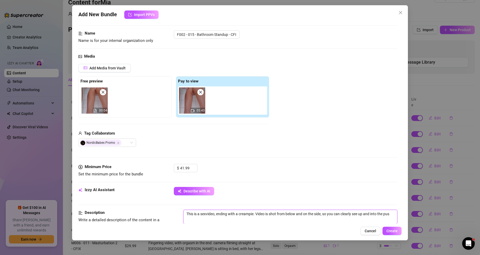
scroll to position [0, 0]
click at [322, 215] on textarea "This is a sexvideo, ending with a creampie. Video is shot from below and on the…" at bounding box center [291, 217] width 214 height 14
click at [282, 219] on textarea "This is a sexvideo, ending with a creampie. Video is shot from below and to the…" at bounding box center [291, 217] width 214 height 14
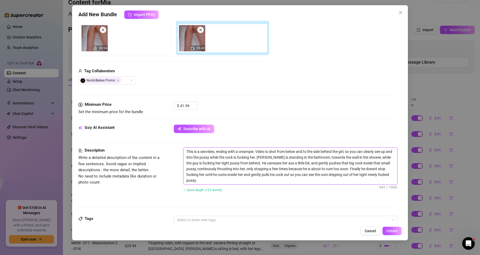
click at [318, 158] on textarea "This is a sexvideo, ending with a creampie. Video is shot from below and to the…" at bounding box center [291, 166] width 214 height 37
click at [318, 169] on textarea "This is a sexvideo, ending with a creampie. Video is shot from below and to the…" at bounding box center [291, 166] width 214 height 37
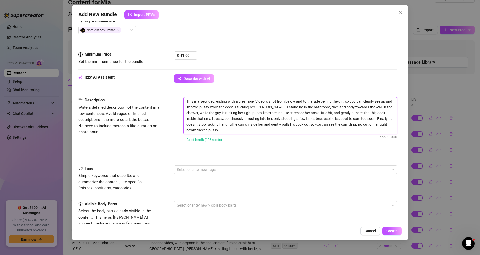
scroll to position [141, 0]
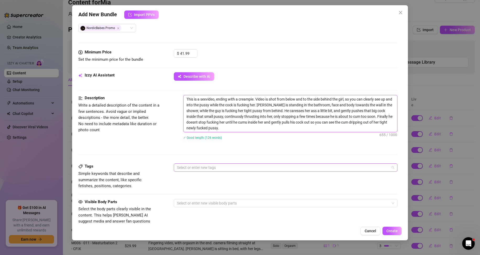
click at [204, 165] on div at bounding box center [283, 167] width 216 height 7
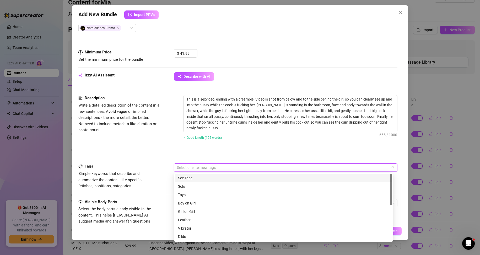
click at [192, 179] on div "Sex Tape" at bounding box center [283, 178] width 211 height 6
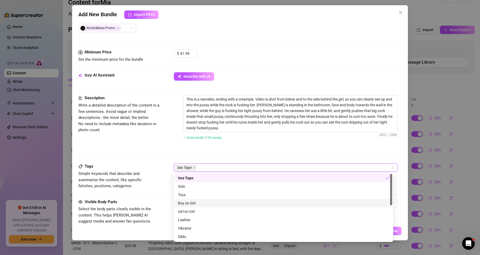
click at [194, 202] on div "Boy on Girl" at bounding box center [283, 204] width 211 height 6
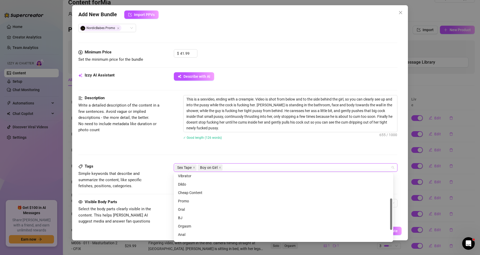
scroll to position [76, 0]
click at [189, 202] on div "Orgasm" at bounding box center [283, 204] width 211 height 6
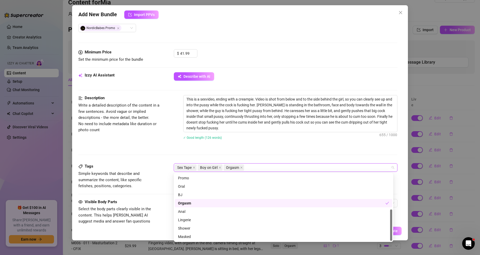
click at [153, 157] on div "Description Write a detailed description of the content in a few sentences. Avo…" at bounding box center [238, 129] width 320 height 68
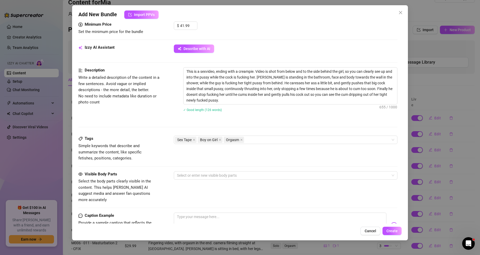
scroll to position [194, 0]
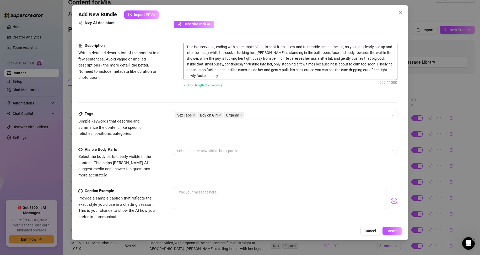
click at [236, 77] on textarea "This is a sexvideo, ending with a creampie. Video is shot from below and to the…" at bounding box center [291, 61] width 214 height 37
click at [187, 47] on textarea "This is a sexvideo, ending with a creampie. Video is shot from below and to the…" at bounding box center [291, 61] width 214 height 37
click at [195, 152] on div at bounding box center [283, 150] width 216 height 7
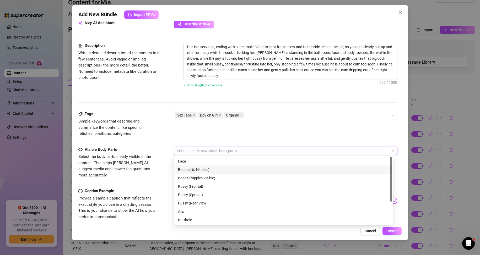
click at [198, 171] on div "Boobs (No Nipples)" at bounding box center [283, 170] width 211 height 6
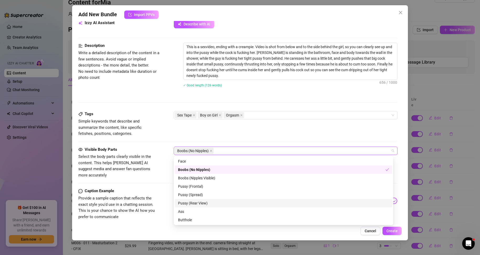
click at [203, 203] on div "Pussy (Rear View)" at bounding box center [283, 204] width 211 height 6
click at [199, 194] on div "Pussy (Spread)" at bounding box center [283, 195] width 211 height 6
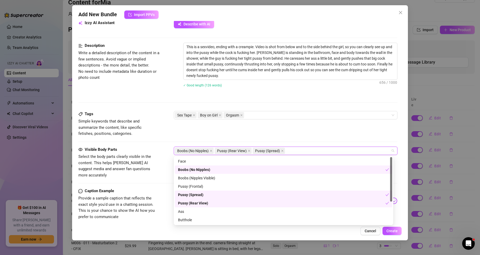
scroll to position [26, 0]
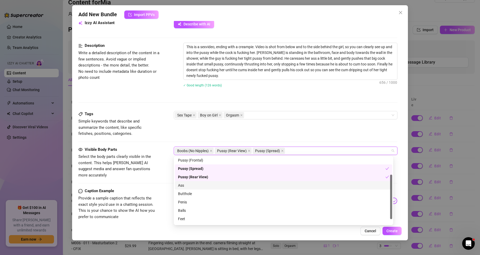
click at [189, 187] on div "Ass" at bounding box center [283, 186] width 211 height 6
drag, startPoint x: 191, startPoint y: 194, endPoint x: 188, endPoint y: 201, distance: 7.3
click at [191, 194] on div "Butthole" at bounding box center [283, 194] width 211 height 6
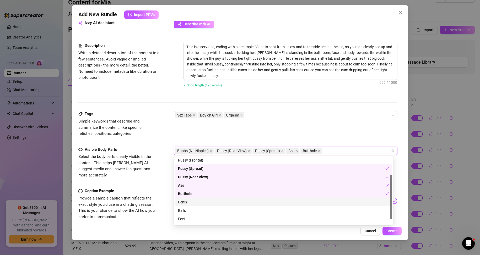
click at [188, 201] on div "Penis" at bounding box center [283, 203] width 211 height 6
click at [188, 209] on div "Balls" at bounding box center [283, 211] width 211 height 6
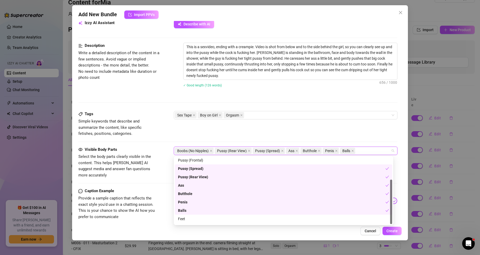
scroll to position [34, 0]
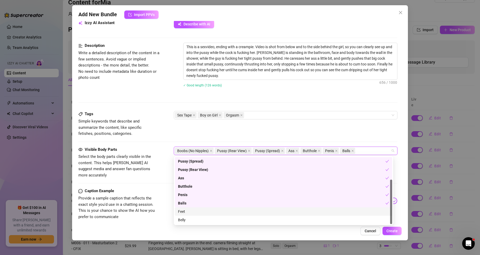
click at [193, 218] on div "Belly" at bounding box center [283, 220] width 211 height 6
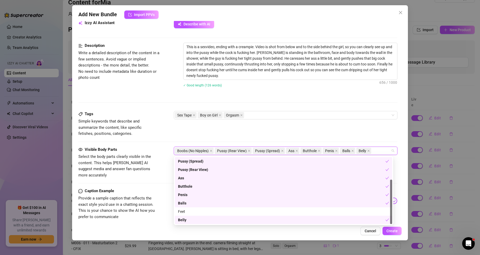
click at [193, 220] on div "Belly" at bounding box center [281, 220] width 207 height 6
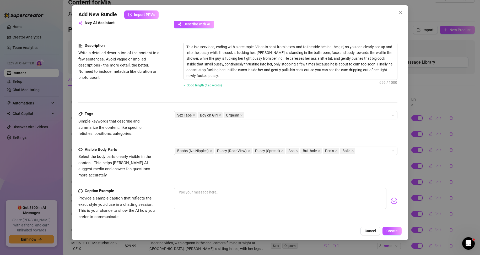
click at [180, 139] on div "Tags Simple keywords that describe and summarize the content, like specific fet…" at bounding box center [238, 128] width 320 height 35
click at [233, 75] on textarea "This is a sexvideo, ending with a creampie. Video is shot from below and to the…" at bounding box center [291, 61] width 214 height 37
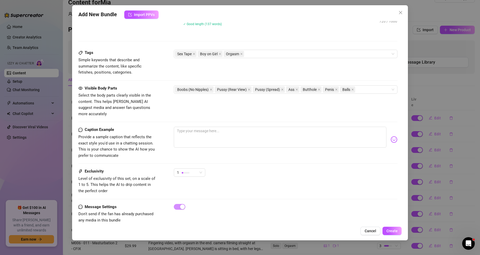
scroll to position [258, 0]
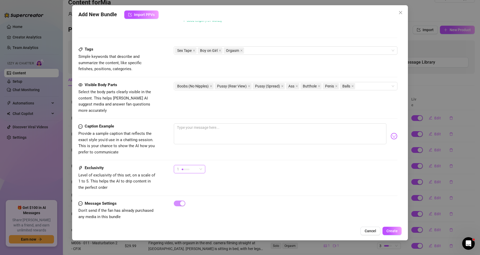
click at [196, 166] on div "1" at bounding box center [187, 170] width 20 height 8
click at [189, 209] on span "5 - Most Exclusive 🔥" at bounding box center [195, 208] width 34 height 6
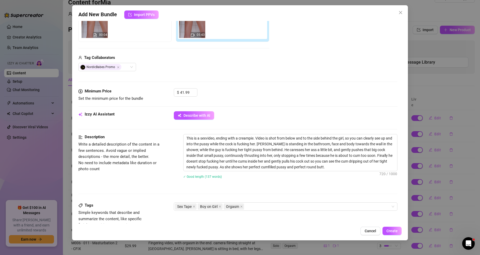
scroll to position [184, 0]
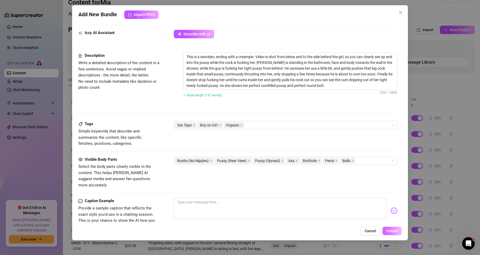
click at [395, 232] on span "Create" at bounding box center [392, 231] width 11 height 4
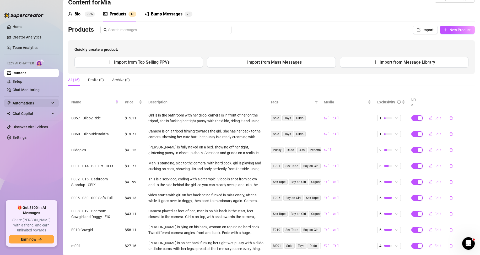
click at [26, 103] on span "Automations" at bounding box center [31, 103] width 37 height 8
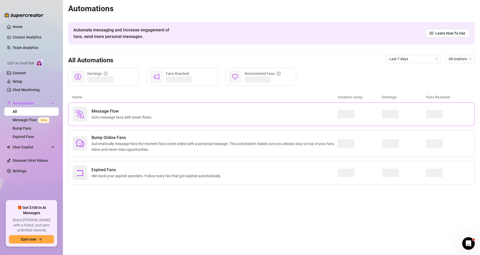
click at [137, 118] on span "Auto-message fans with smart flows." at bounding box center [123, 118] width 63 height 6
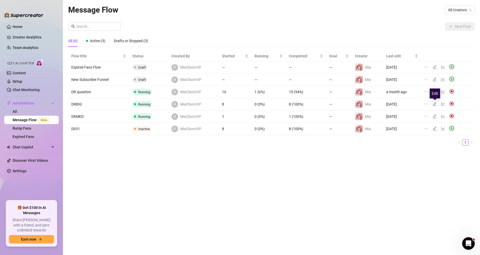
click at [436, 104] on icon "edit" at bounding box center [435, 104] width 4 height 4
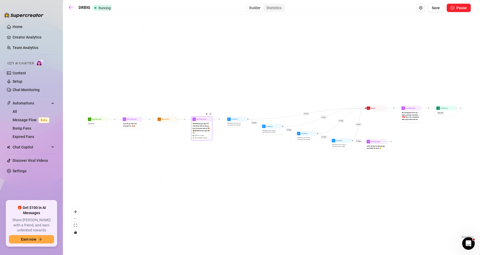
click at [202, 127] on span "Såååååå jeg ga deg $10 rabatt her bare fordi jeg kom så sjuuuuuukt nå 🥵🥵🥵 Måtte…" at bounding box center [202, 129] width 18 height 12
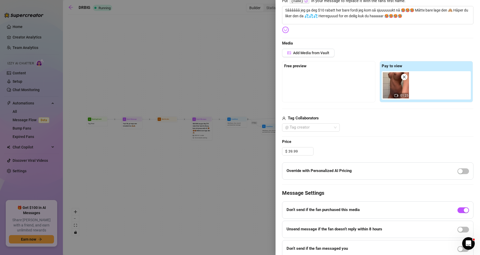
scroll to position [131, 0]
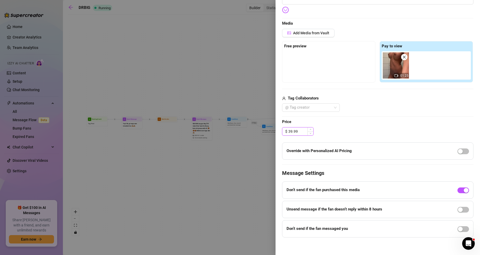
click at [288, 133] on div "$ 39.99" at bounding box center [297, 131] width 31 height 8
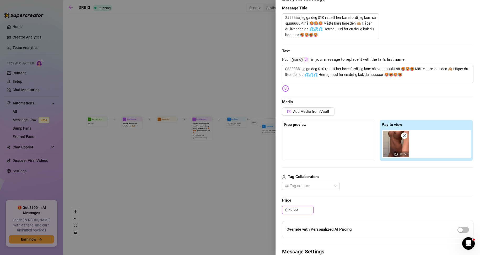
scroll to position [0, 0]
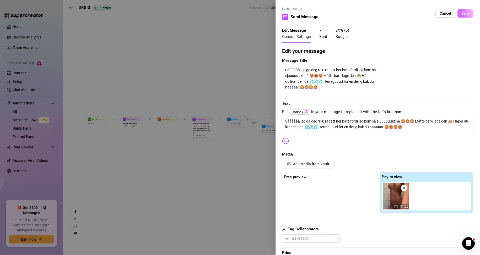
click at [462, 14] on span "Save" at bounding box center [466, 13] width 8 height 4
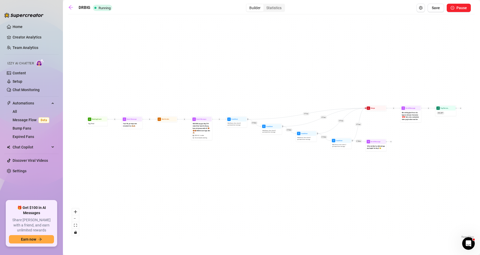
click at [245, 84] on div "If True If False If True If False If True If False If True If False Tag Fan as.…" at bounding box center [271, 128] width 407 height 223
click at [436, 10] on span "Save" at bounding box center [436, 8] width 8 height 4
click at [203, 132] on span "Såååååå jeg ga deg $10 rabatt her bare fordi jeg kom så sjuuuuuukt nå 🥵🥵🥵 Måtte…" at bounding box center [202, 129] width 18 height 12
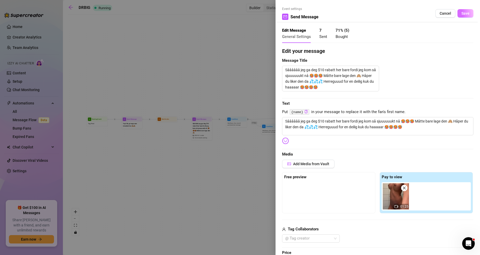
click at [463, 12] on span "Save" at bounding box center [466, 13] width 8 height 4
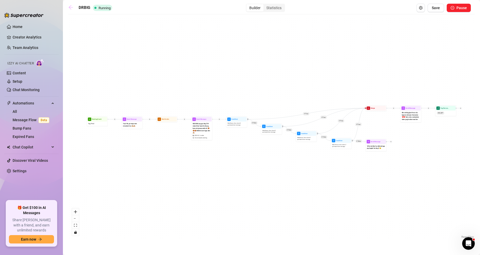
click at [73, 10] on link at bounding box center [72, 8] width 8 height 6
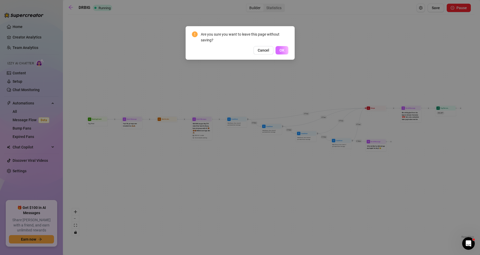
click at [285, 51] on button "OK" at bounding box center [282, 50] width 13 height 8
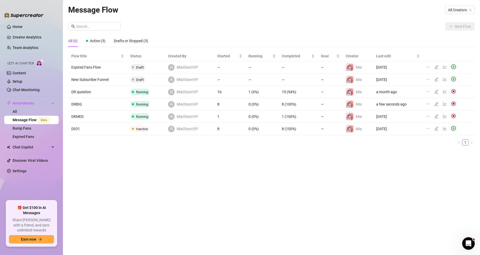
click at [436, 116] on icon "edit" at bounding box center [437, 117] width 4 height 4
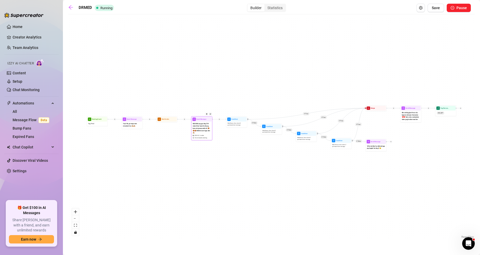
click at [204, 128] on span "Såååååå jeg ga deg $10 rabatt her bare fordi jeg kom så sjuuuuuukt nå 🥵🥵🥵 Måtte…" at bounding box center [202, 129] width 18 height 12
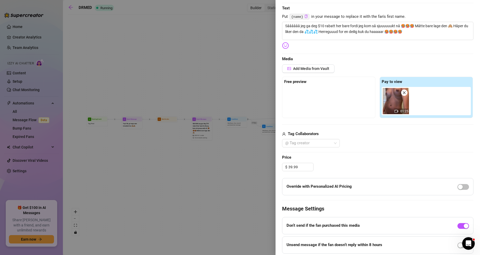
scroll to position [131, 0]
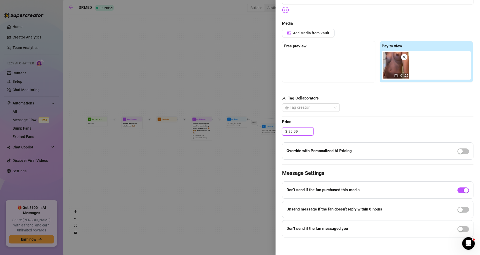
drag, startPoint x: 290, startPoint y: 131, endPoint x: 281, endPoint y: 131, distance: 8.4
click at [281, 131] on div "Event settings Send Message Cancel Save Edit Message General Settings 1 Sent 0 …" at bounding box center [378, 127] width 205 height 255
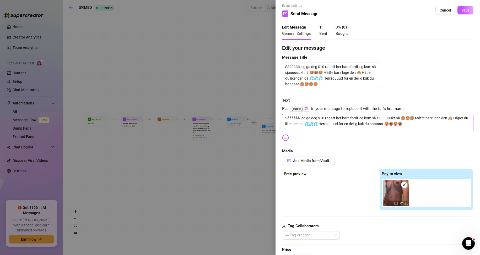
scroll to position [0, 0]
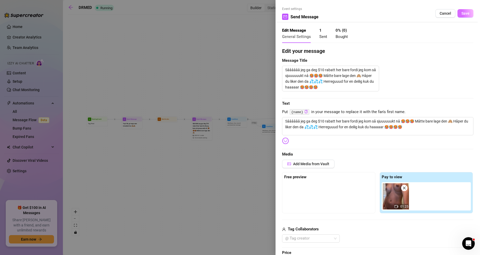
click at [463, 14] on span "Save" at bounding box center [466, 13] width 8 height 4
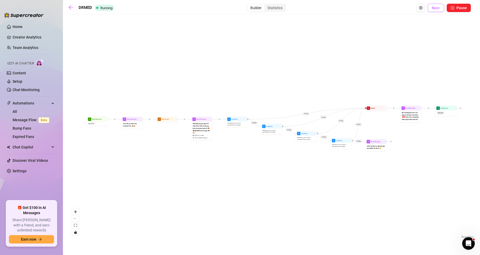
click at [442, 11] on button "Save" at bounding box center [436, 8] width 17 height 8
click at [71, 9] on icon "arrow-left" at bounding box center [71, 7] width 4 height 4
